Goal: Find contact information: Find contact information

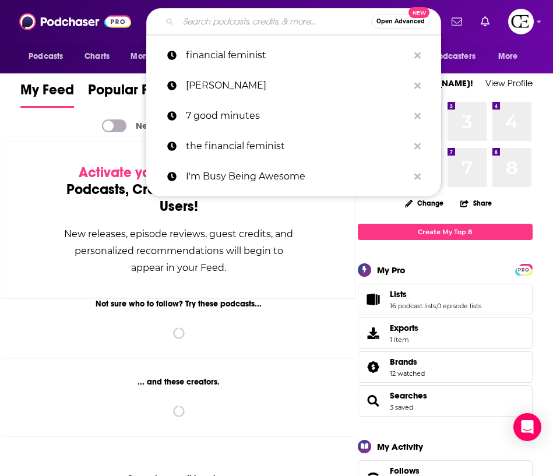
click at [225, 17] on input "Search podcasts, credits, & more..." at bounding box center [274, 21] width 193 height 19
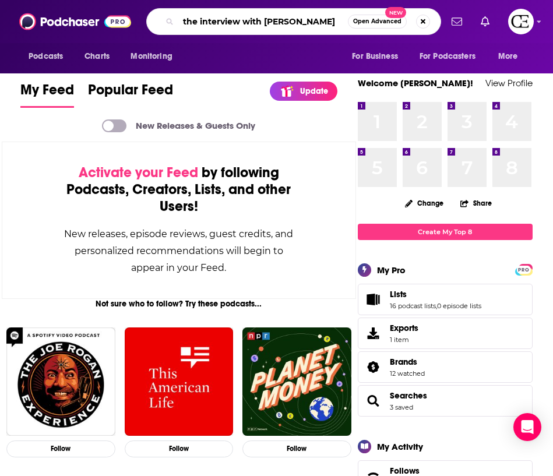
type input "the interview with [PERSON_NAME]"
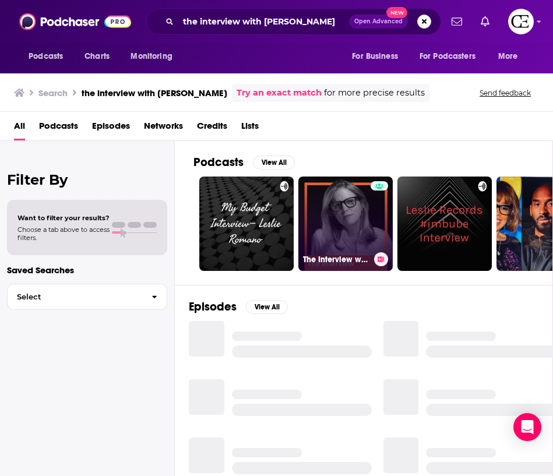
click at [347, 210] on link "The Interview with Leslie Heaney" at bounding box center [345, 224] width 94 height 94
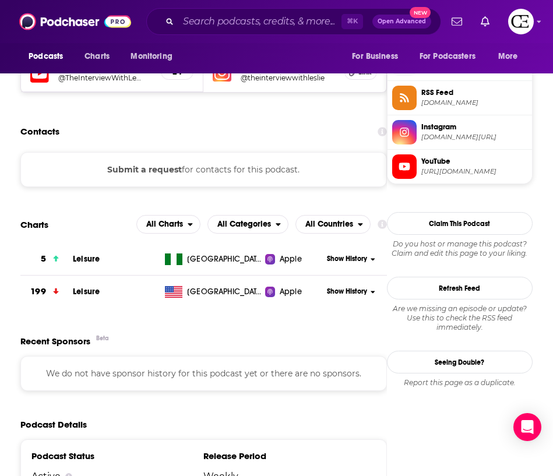
scroll to position [943, 0]
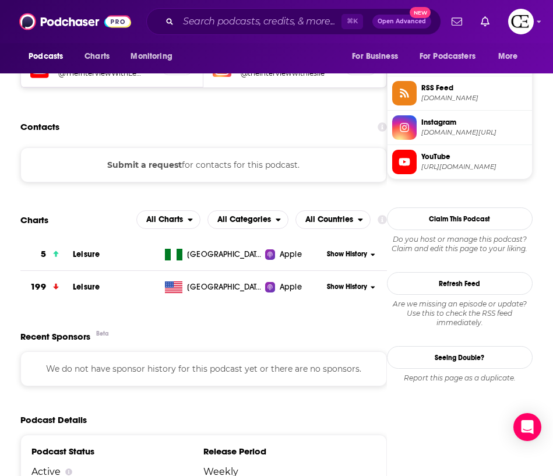
click at [249, 164] on div "Submit a request for contacts for this podcast." at bounding box center [203, 164] width 367 height 35
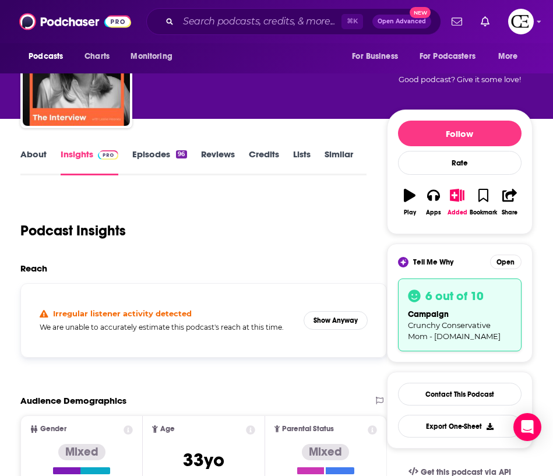
scroll to position [0, 0]
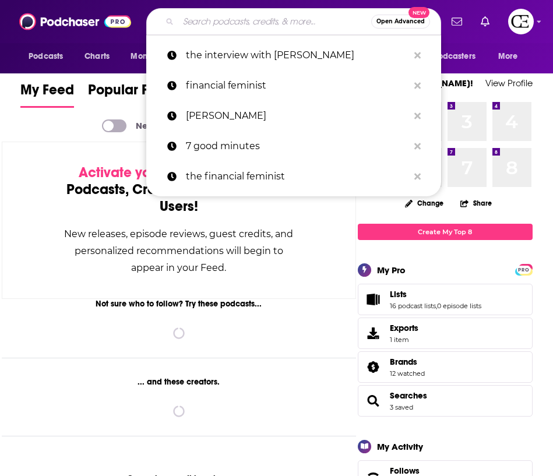
click at [264, 17] on input "Search podcasts, credits, & more..." at bounding box center [274, 21] width 193 height 19
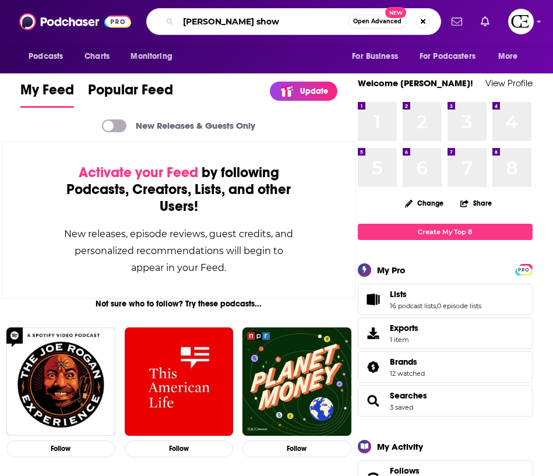
type input "[PERSON_NAME] show"
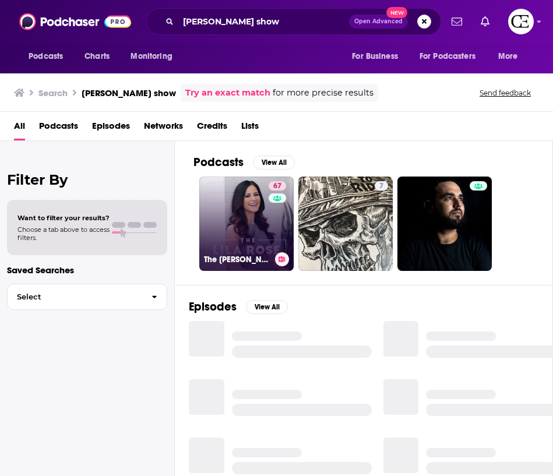
click at [239, 209] on link "67 The Lila Rose Show" at bounding box center [246, 224] width 94 height 94
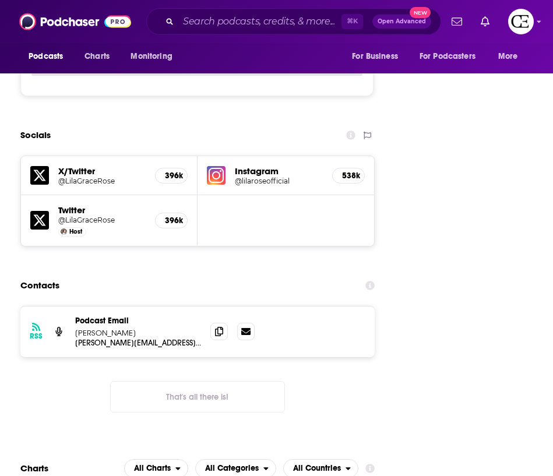
scroll to position [1632, 0]
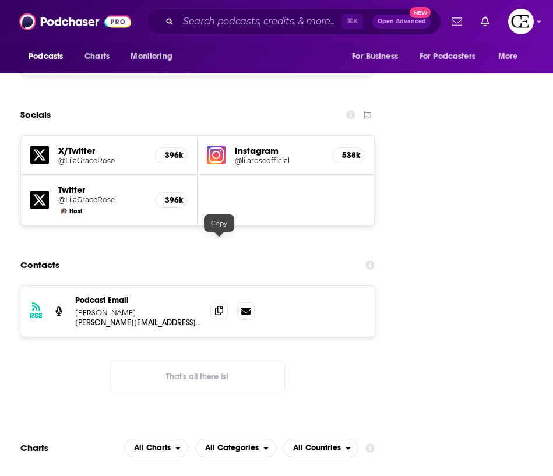
click at [219, 306] on icon at bounding box center [219, 310] width 8 height 9
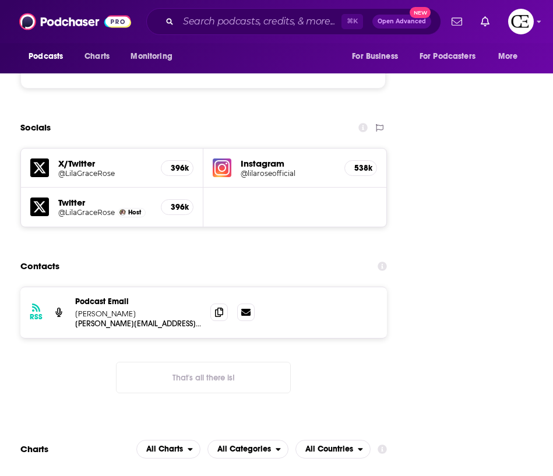
scroll to position [1639, 0]
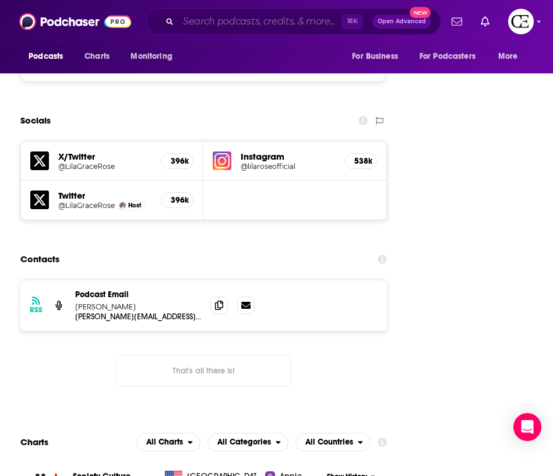
click at [300, 17] on input "Search podcasts, credits, & more..." at bounding box center [259, 21] width 163 height 19
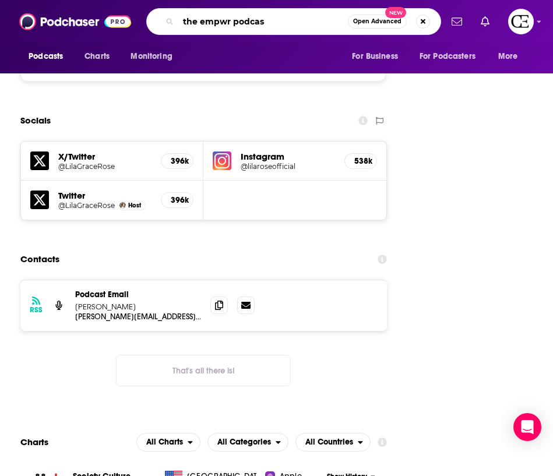
type input "the empwr podcast"
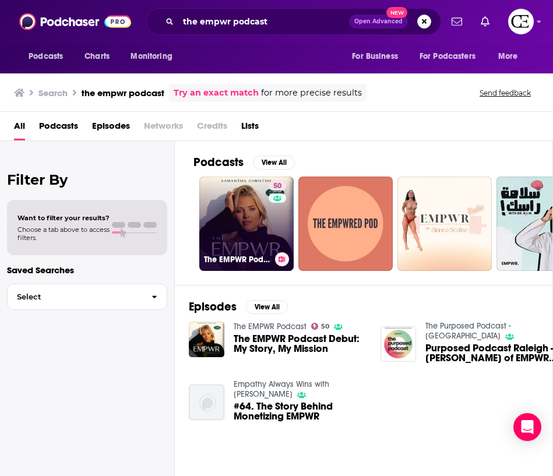
click at [246, 210] on link "50 The EMPWR Podcast" at bounding box center [246, 224] width 94 height 94
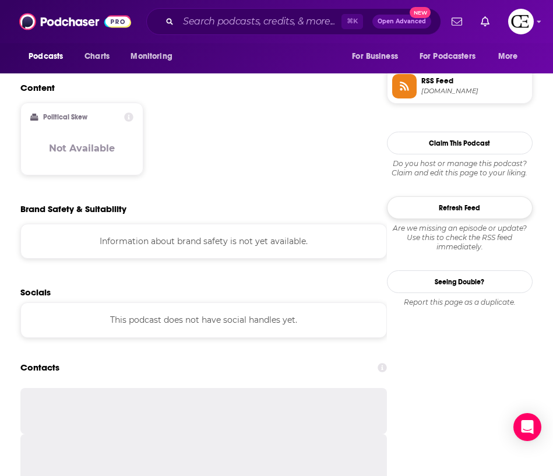
scroll to position [875, 0]
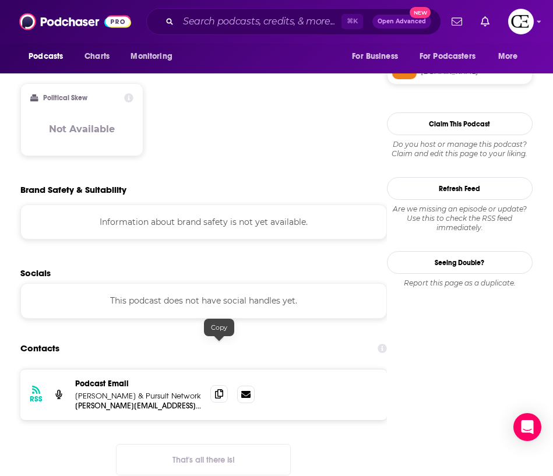
click at [220, 389] on icon at bounding box center [219, 393] width 8 height 9
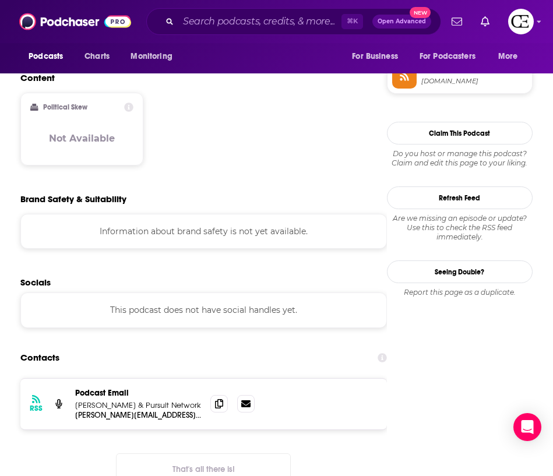
scroll to position [870, 0]
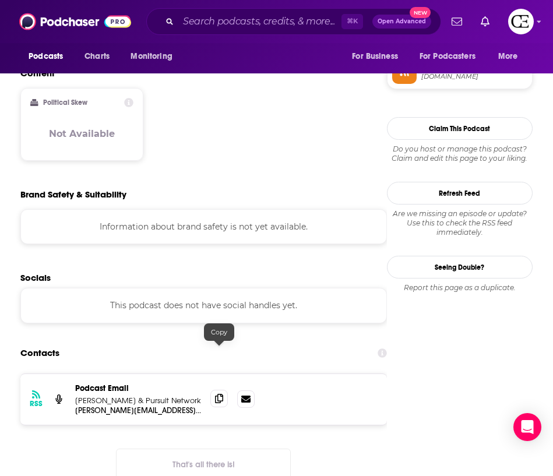
click at [216, 394] on icon at bounding box center [219, 398] width 8 height 9
click at [233, 25] on input "Search podcasts, credits, & more..." at bounding box center [259, 21] width 163 height 19
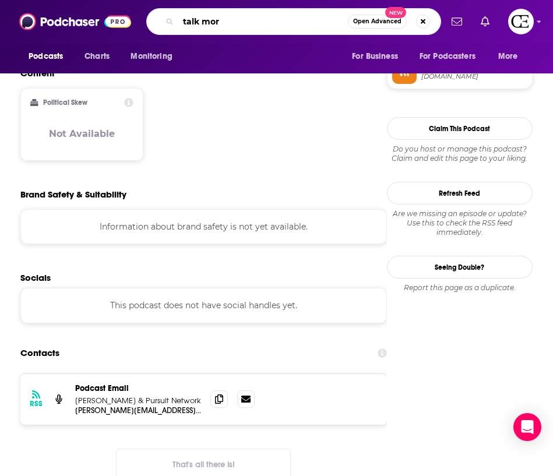
type input "talk more"
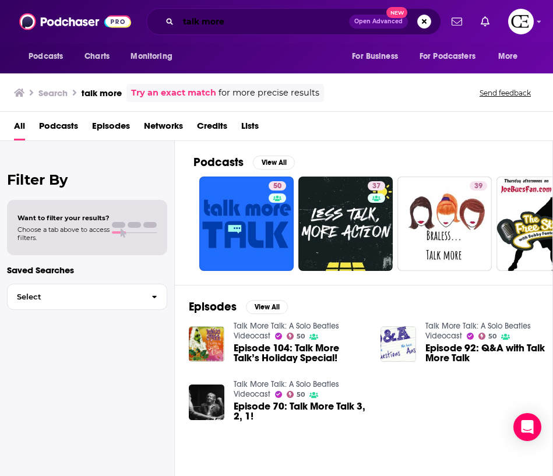
click at [235, 25] on input "talk more" at bounding box center [263, 21] width 171 height 19
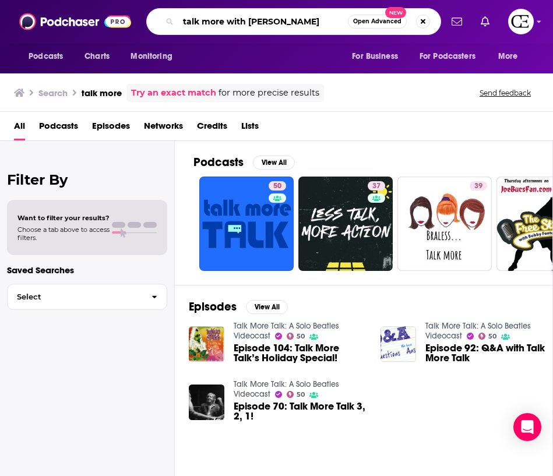
type input "talk more with laur"
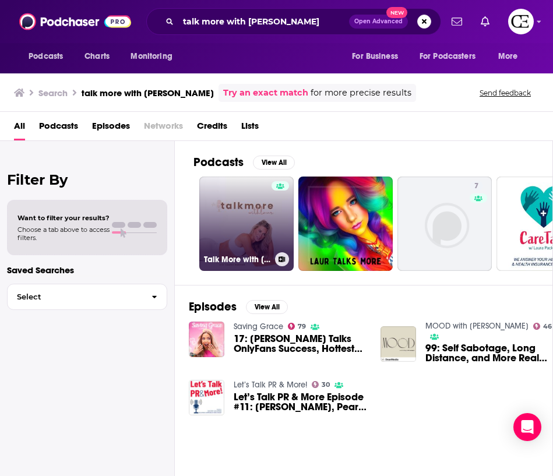
click at [256, 204] on link "Talk More with Laur" at bounding box center [246, 224] width 94 height 94
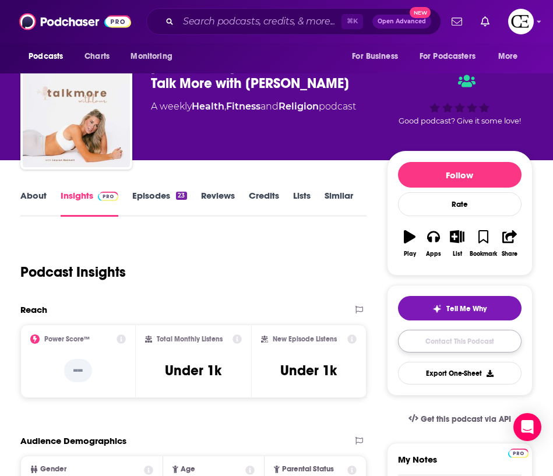
click at [432, 339] on link "Contact This Podcast" at bounding box center [460, 341] width 124 height 23
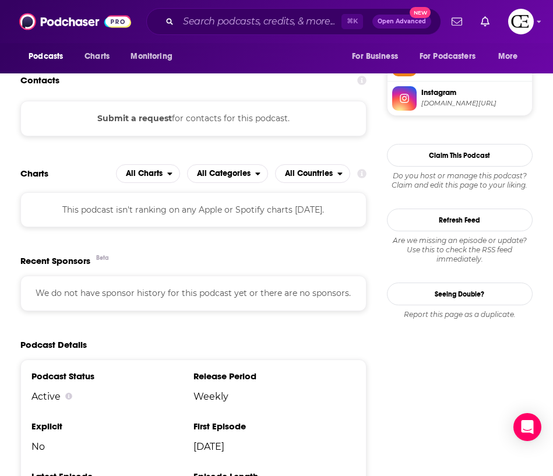
scroll to position [984, 0]
click at [161, 123] on button "Submit a request" at bounding box center [134, 118] width 75 height 13
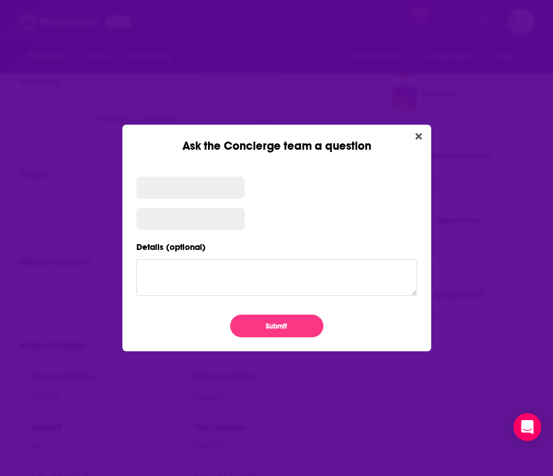
scroll to position [0, 0]
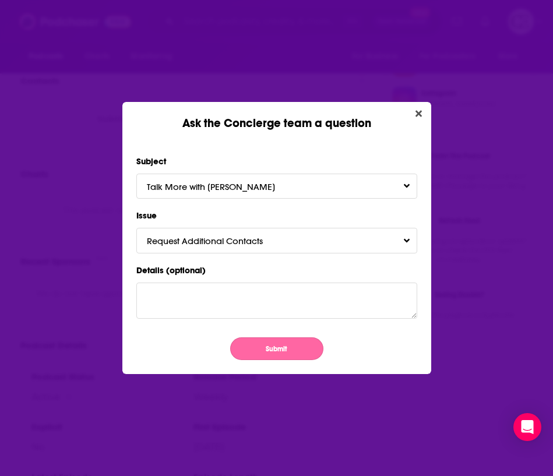
click at [287, 345] on button "Submit" at bounding box center [276, 348] width 93 height 23
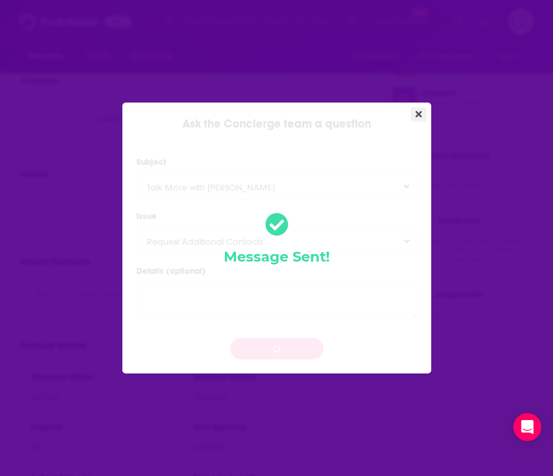
drag, startPoint x: 407, startPoint y: 112, endPoint x: 414, endPoint y: 114, distance: 7.2
click at [412, 113] on div "Ask the Concierge team a question Subject Talk More with Laur Issue Request Add…" at bounding box center [276, 239] width 309 height 272
click at [415, 114] on icon "Close" at bounding box center [418, 114] width 6 height 9
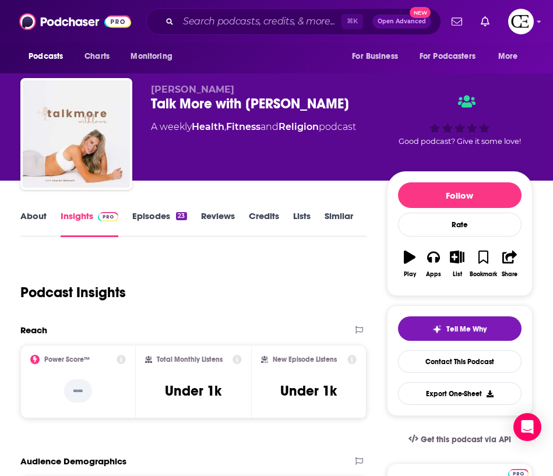
scroll to position [984, 0]
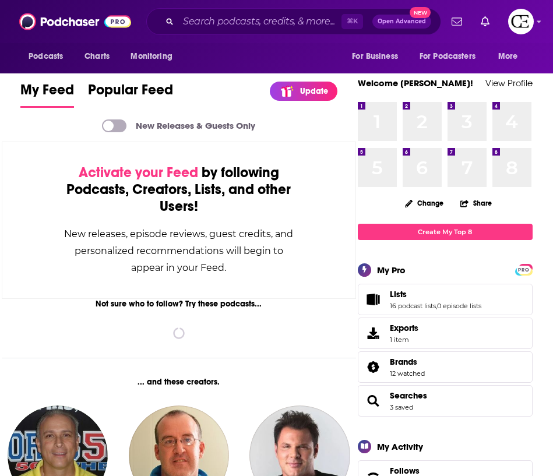
click at [224, 31] on div "⌘ K Open Advanced New" at bounding box center [293, 21] width 295 height 27
click at [224, 29] on input "Search podcasts, credits, & more..." at bounding box center [259, 21] width 163 height 19
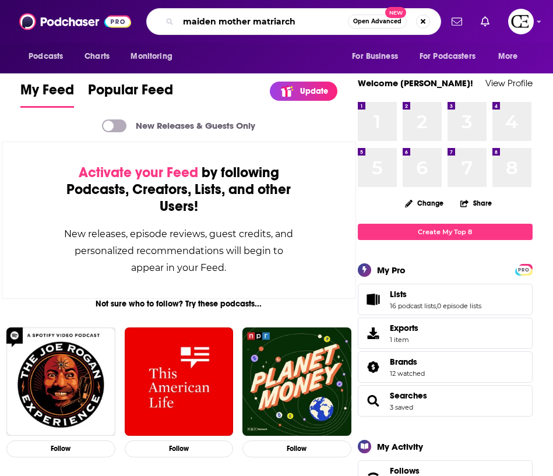
type input "maiden mother matriarch"
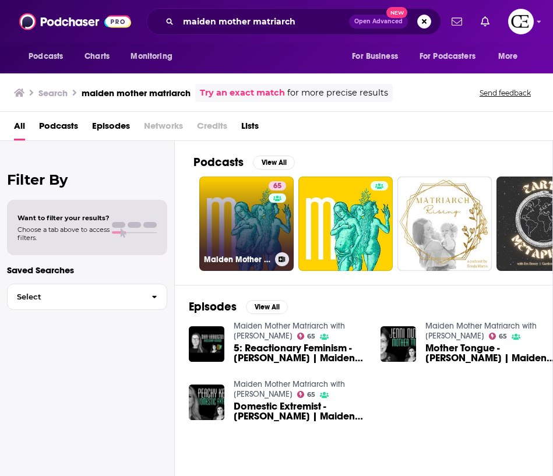
click at [252, 238] on link "65 Maiden Mother Matriarch with Louise Perry" at bounding box center [246, 224] width 94 height 94
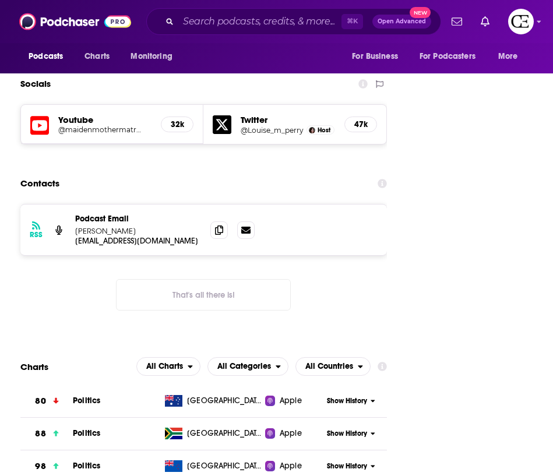
scroll to position [1646, 0]
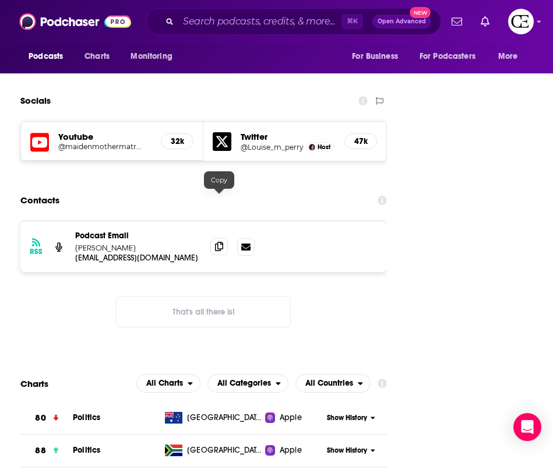
click at [221, 242] on icon at bounding box center [219, 246] width 8 height 9
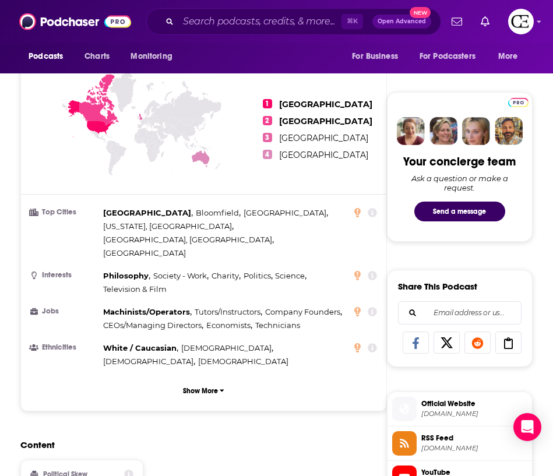
scroll to position [0, 0]
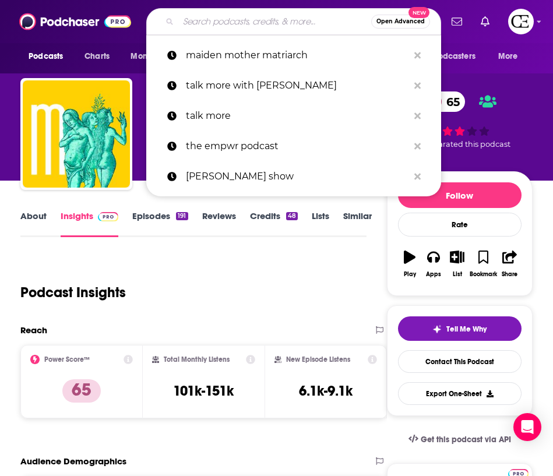
click at [209, 19] on input "Search podcasts, credits, & more..." at bounding box center [274, 21] width 193 height 19
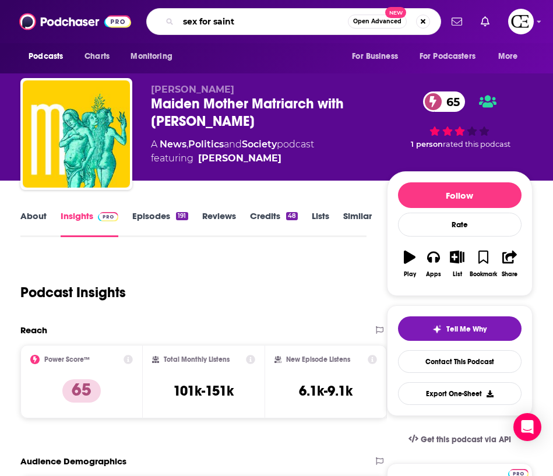
type input "sex for saints"
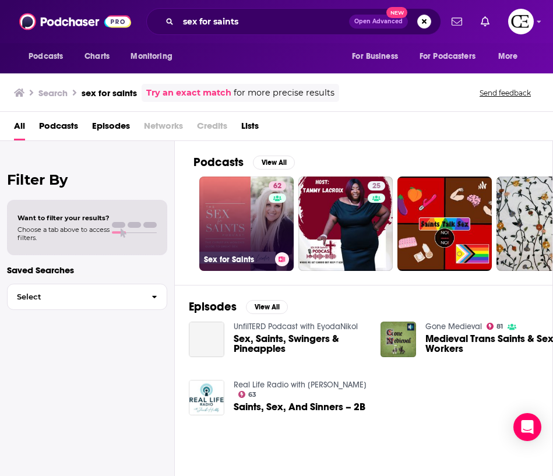
click at [237, 214] on link "62 Sex for Saints" at bounding box center [246, 224] width 94 height 94
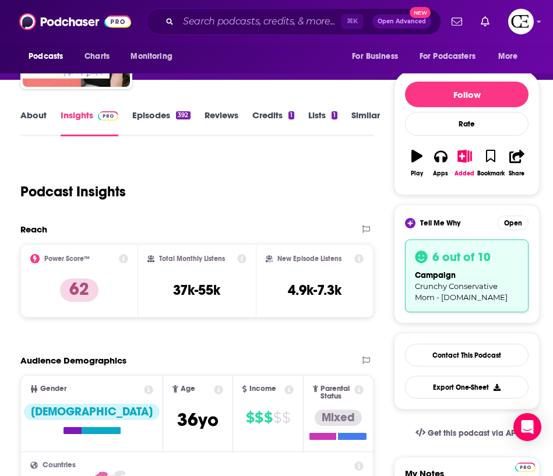
scroll to position [209, 0]
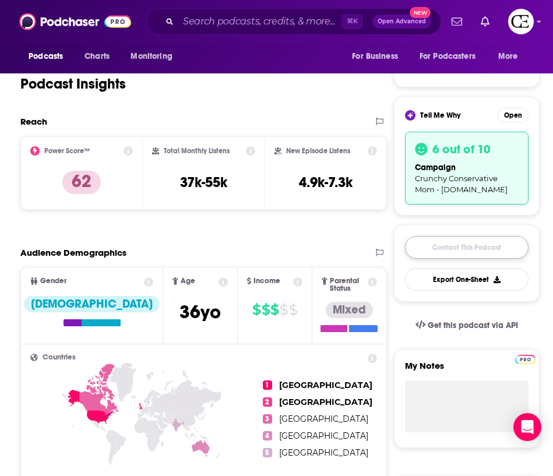
click at [467, 245] on link "Contact This Podcast" at bounding box center [467, 247] width 124 height 23
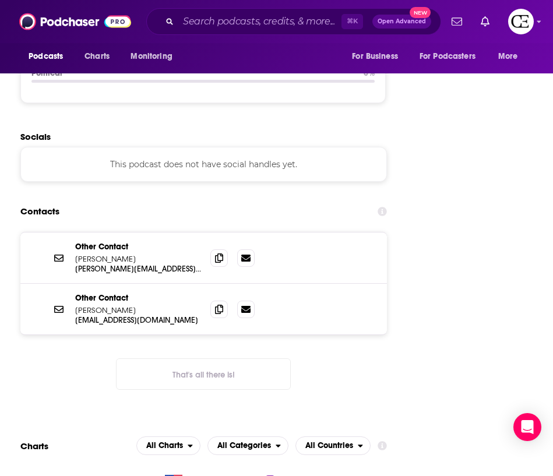
scroll to position [1643, 0]
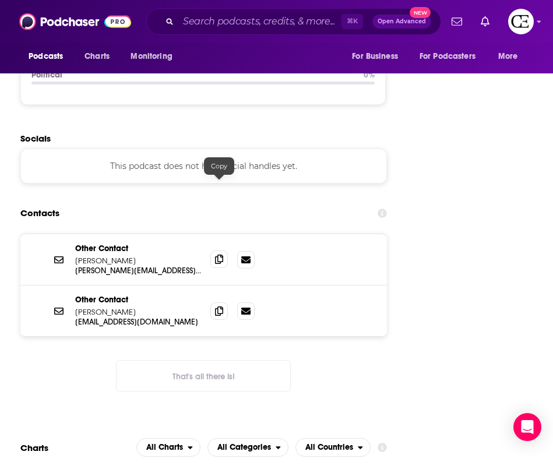
click at [221, 255] on icon at bounding box center [219, 259] width 8 height 9
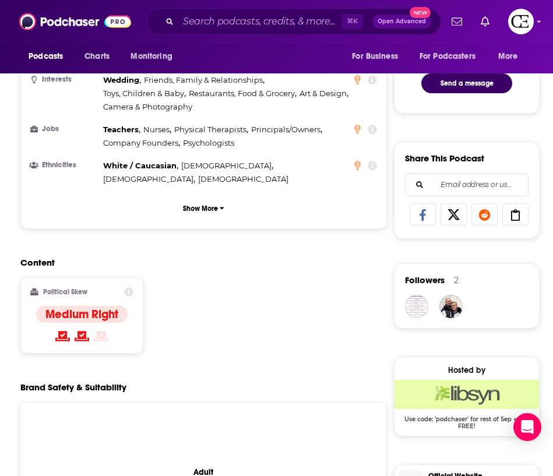
scroll to position [0, 0]
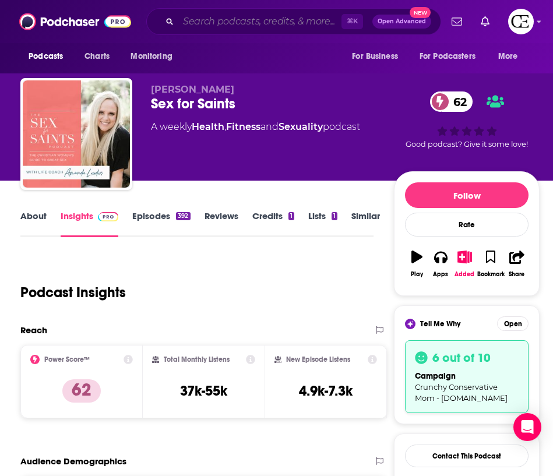
click at [240, 19] on input "Search podcasts, credits, & more..." at bounding box center [259, 21] width 163 height 19
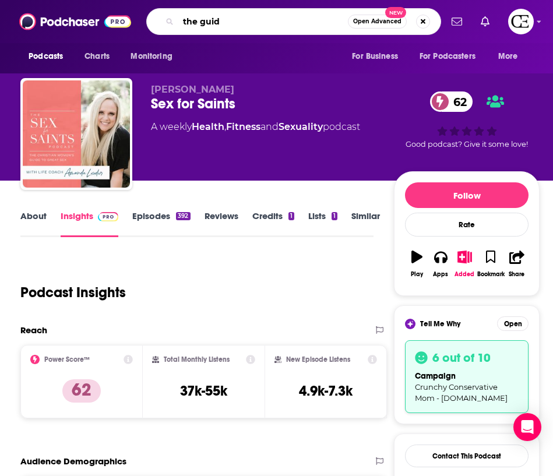
type input "the guide"
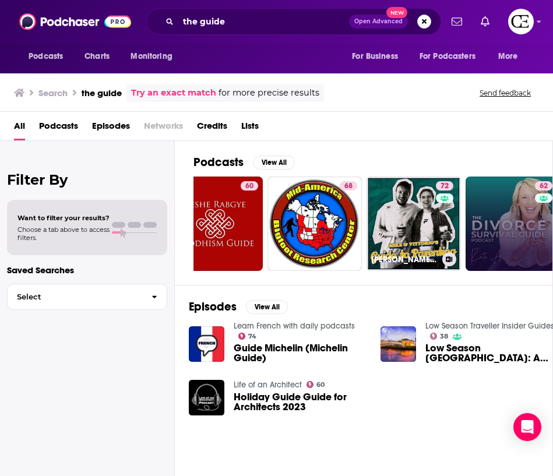
scroll to position [0, 167]
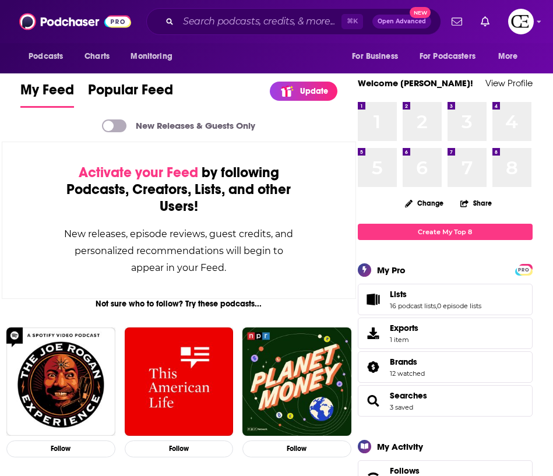
click at [249, 27] on div "⌘ K Open Advanced New" at bounding box center [293, 21] width 295 height 27
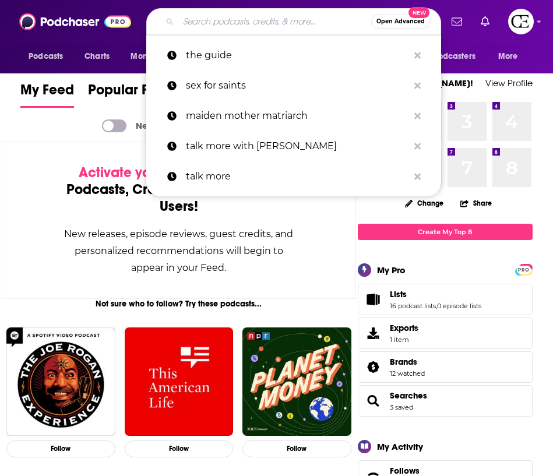
drag, startPoint x: 247, startPoint y: 25, endPoint x: 265, endPoint y: 28, distance: 17.7
click at [253, 26] on input "Search podcasts, credits, & more..." at bounding box center [274, 21] width 193 height 19
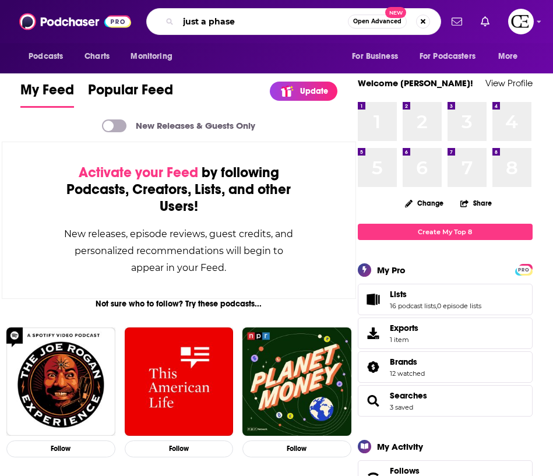
type input "just a phase"
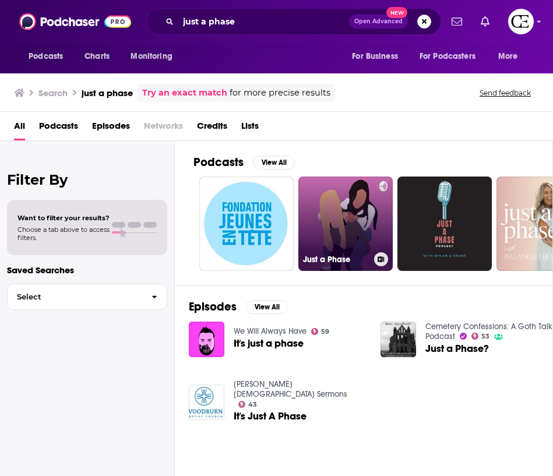
click at [352, 235] on link "Just a Phase" at bounding box center [345, 224] width 94 height 94
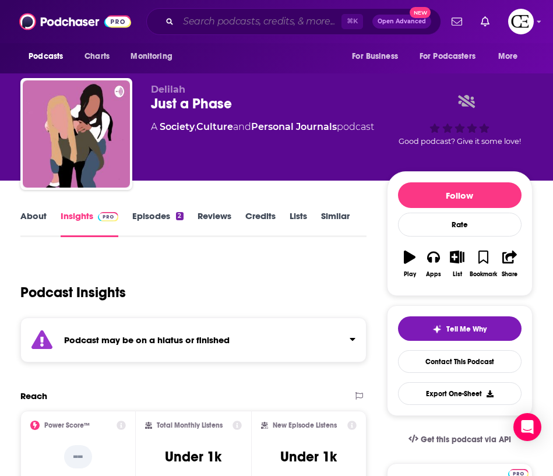
click at [277, 20] on input "Search podcasts, credits, & more..." at bounding box center [259, 21] width 163 height 19
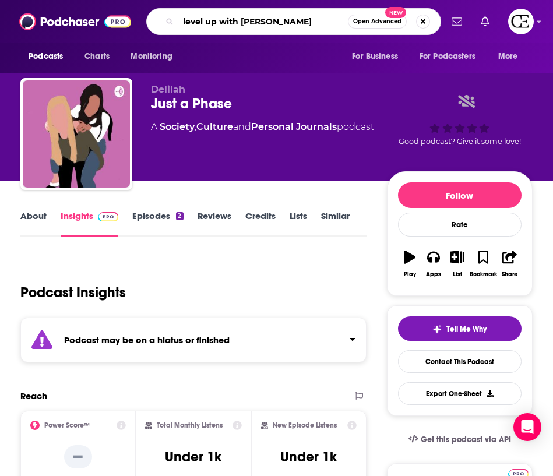
type input "level up with debbie neal"
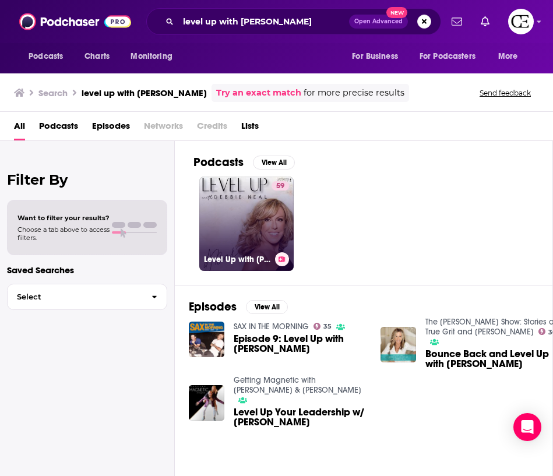
click at [266, 217] on link "59 Level Up with Debbie Neal" at bounding box center [246, 224] width 94 height 94
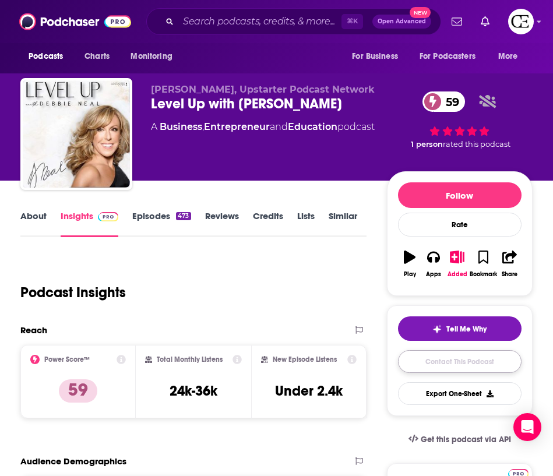
click at [485, 366] on link "Contact This Podcast" at bounding box center [460, 361] width 124 height 23
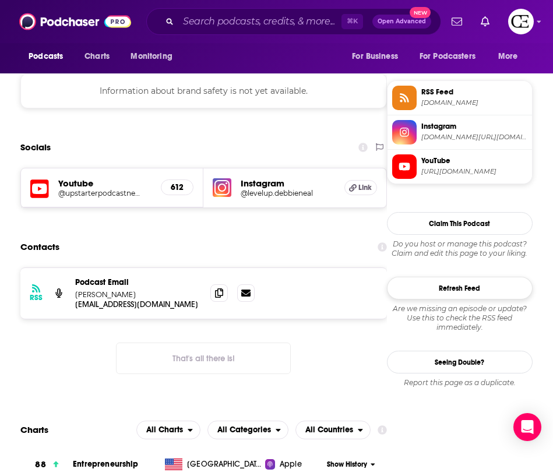
scroll to position [1009, 0]
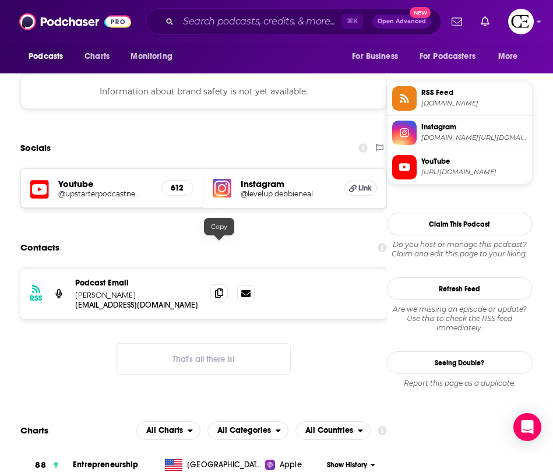
click at [224, 284] on span at bounding box center [218, 292] width 17 height 17
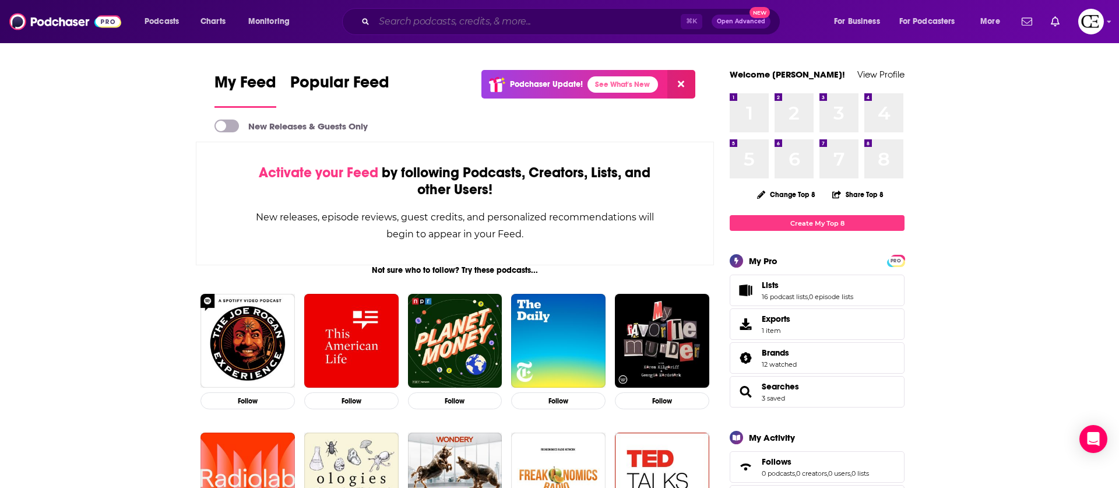
click at [621, 21] on input "Search podcasts, credits, & more..." at bounding box center [527, 21] width 307 height 19
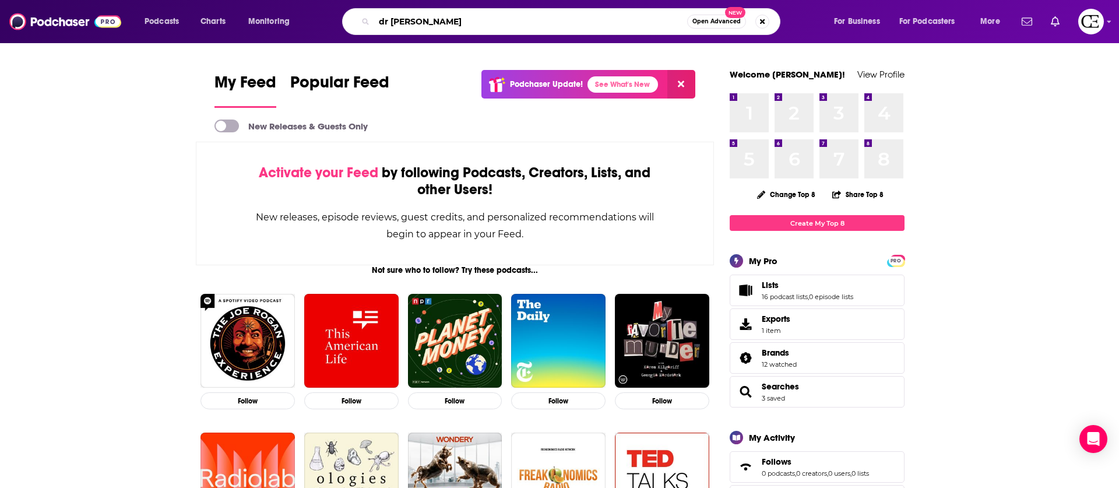
type input "dr [PERSON_NAME]"
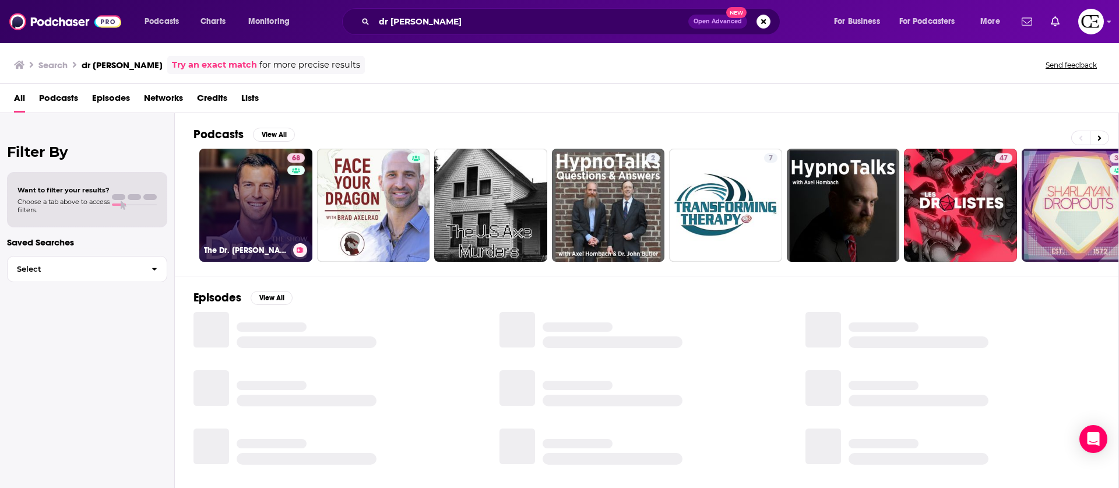
click at [250, 215] on link "68 The Dr. [PERSON_NAME] Show" at bounding box center [255, 205] width 113 height 113
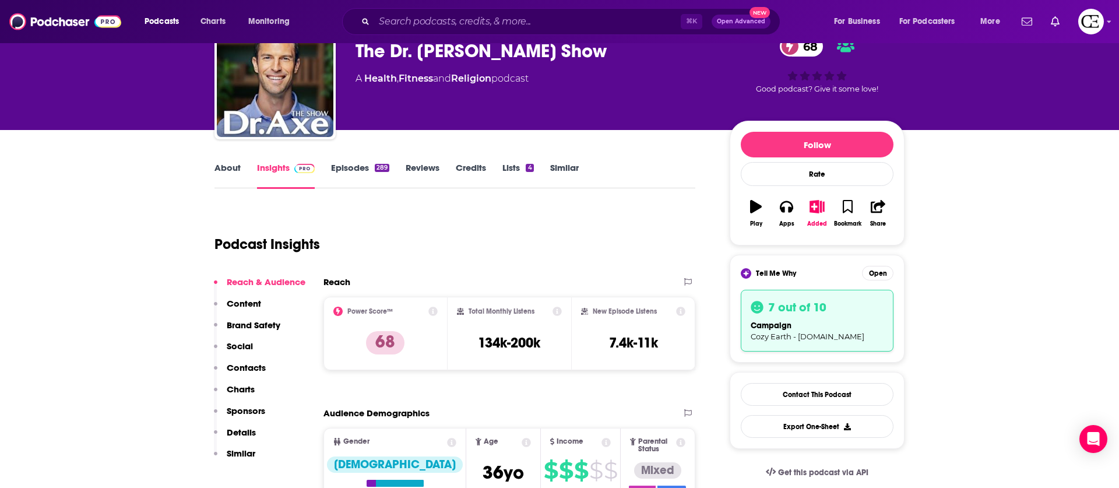
scroll to position [62, 0]
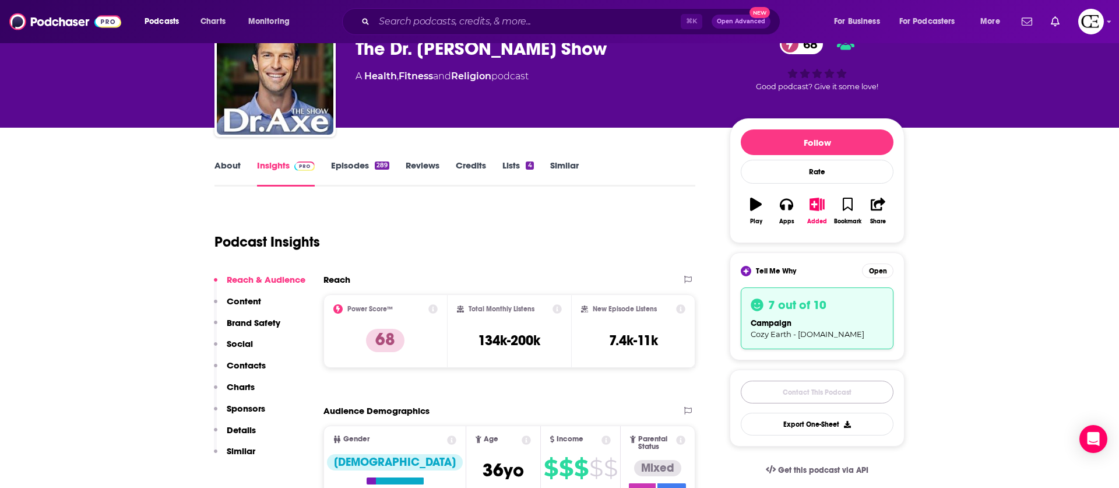
click at [829, 383] on link "Contact This Podcast" at bounding box center [817, 392] width 153 height 23
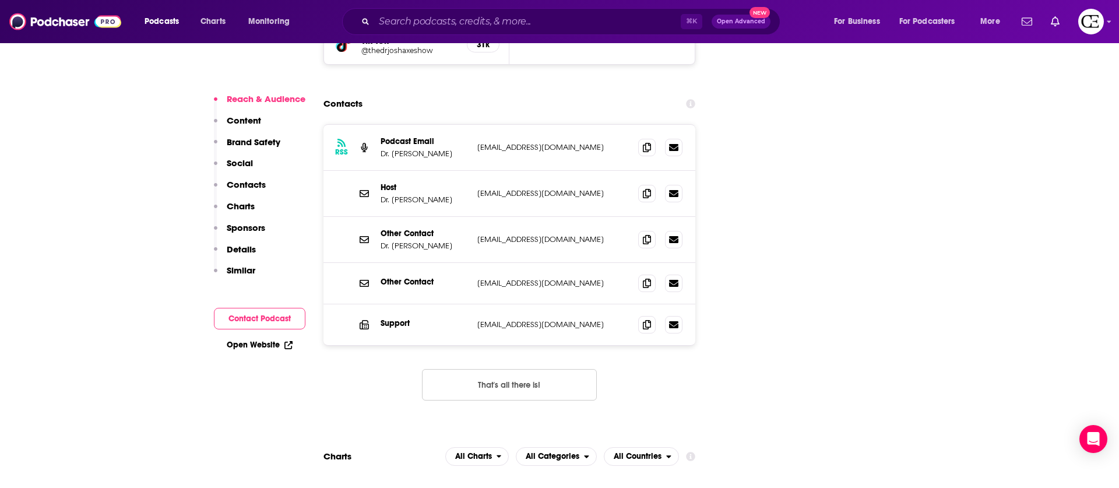
scroll to position [1476, 0]
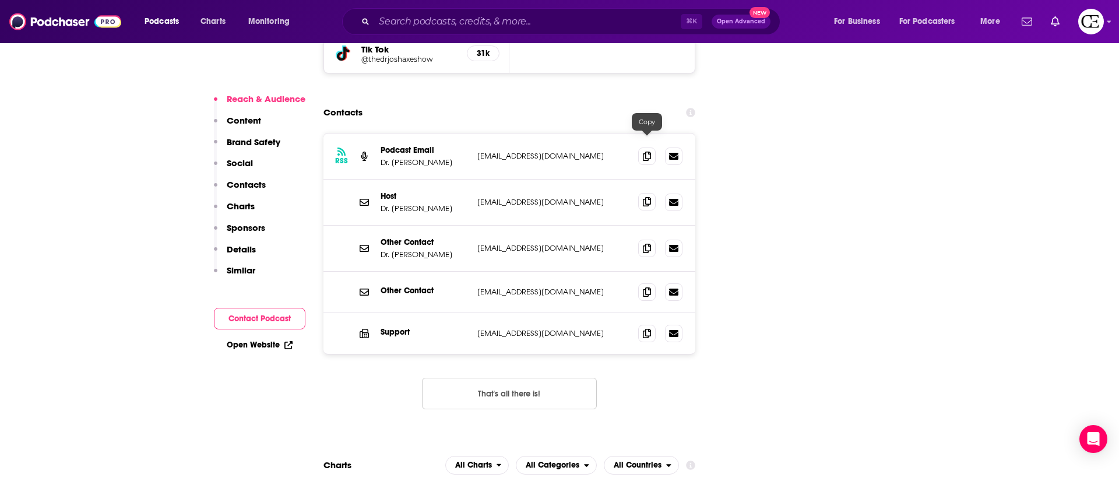
click at [645, 197] on icon at bounding box center [647, 201] width 8 height 9
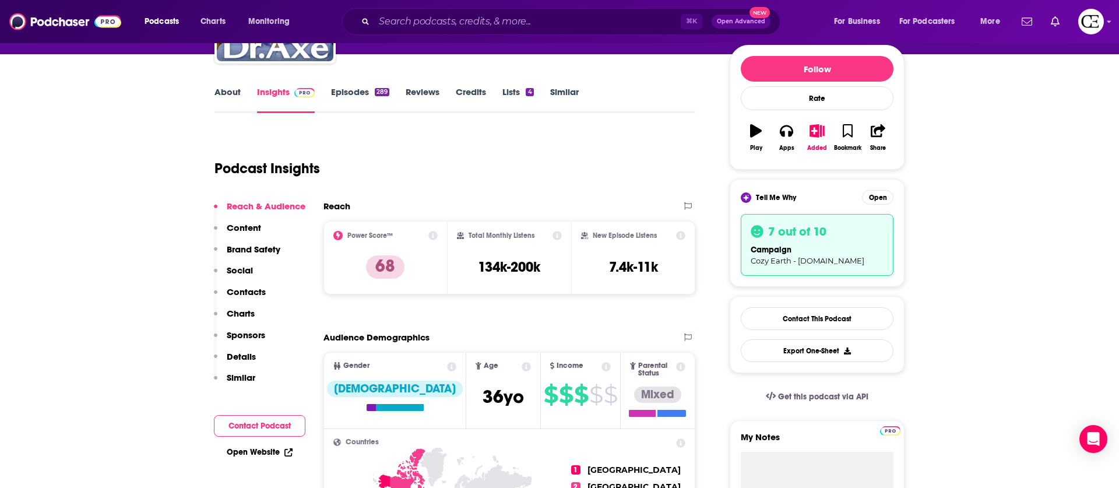
scroll to position [0, 0]
